Goal: Task Accomplishment & Management: Manage account settings

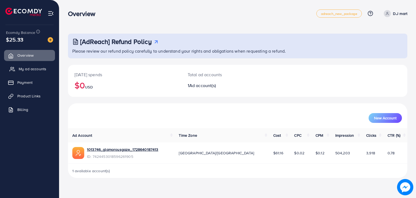
click at [39, 70] on span "My ad accounts" at bounding box center [33, 68] width 28 height 5
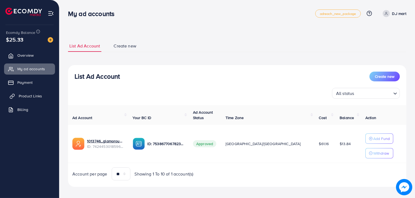
click at [36, 97] on span "Product Links" at bounding box center [30, 95] width 23 height 5
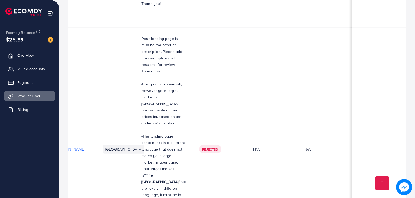
scroll to position [0, 121]
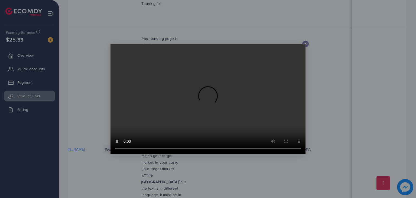
click at [304, 40] on div at bounding box center [208, 99] width 416 height 198
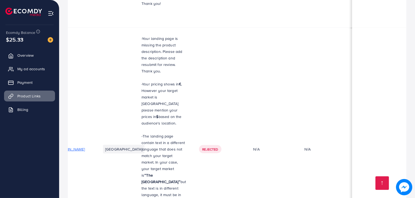
scroll to position [0, 0]
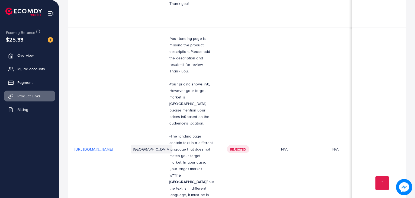
click at [41, 66] on span "My ad accounts" at bounding box center [33, 68] width 28 height 5
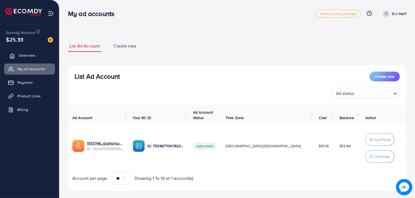
click at [29, 60] on link "Overview" at bounding box center [29, 55] width 51 height 11
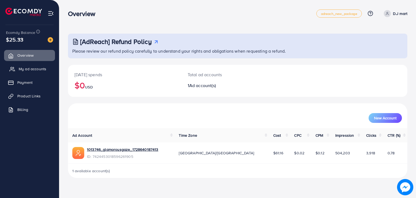
click at [40, 64] on link "My ad accounts" at bounding box center [29, 68] width 51 height 11
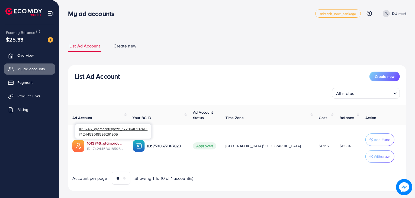
click at [113, 144] on link "1013746_glamorousgaze_1728640187413" at bounding box center [105, 142] width 37 height 5
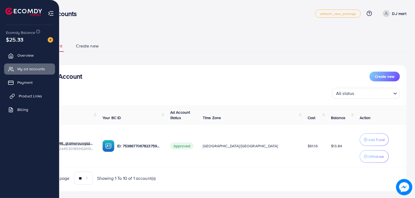
click at [25, 96] on span "Product Links" at bounding box center [30, 95] width 23 height 5
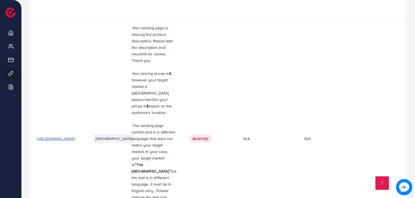
scroll to position [440, 0]
